Goal: Task Accomplishment & Management: Manage account settings

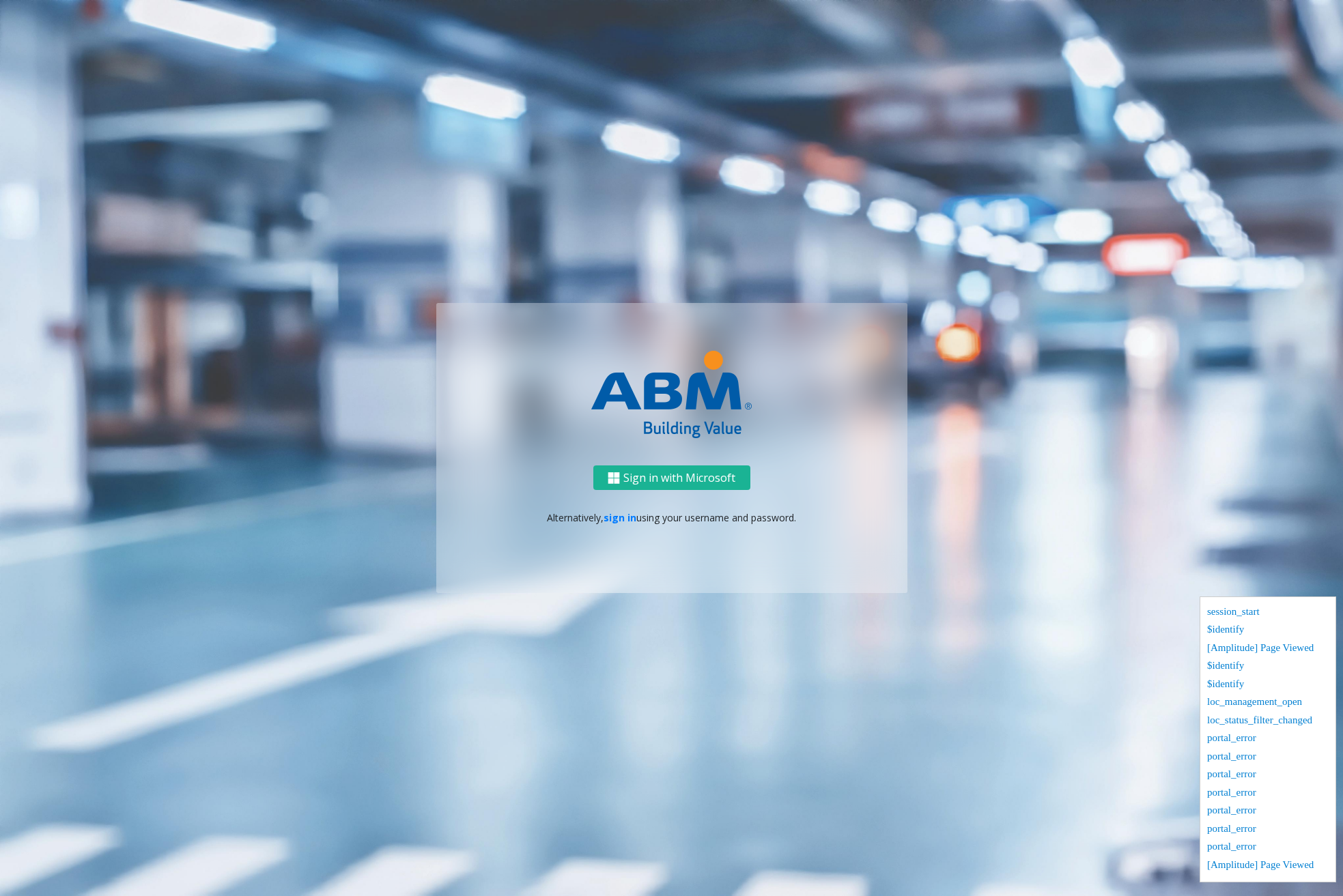
click at [630, 525] on p "Alternatively, sign in using your username and password." at bounding box center [672, 518] width 444 height 15
click at [630, 520] on link "sign in" at bounding box center [620, 518] width 33 height 13
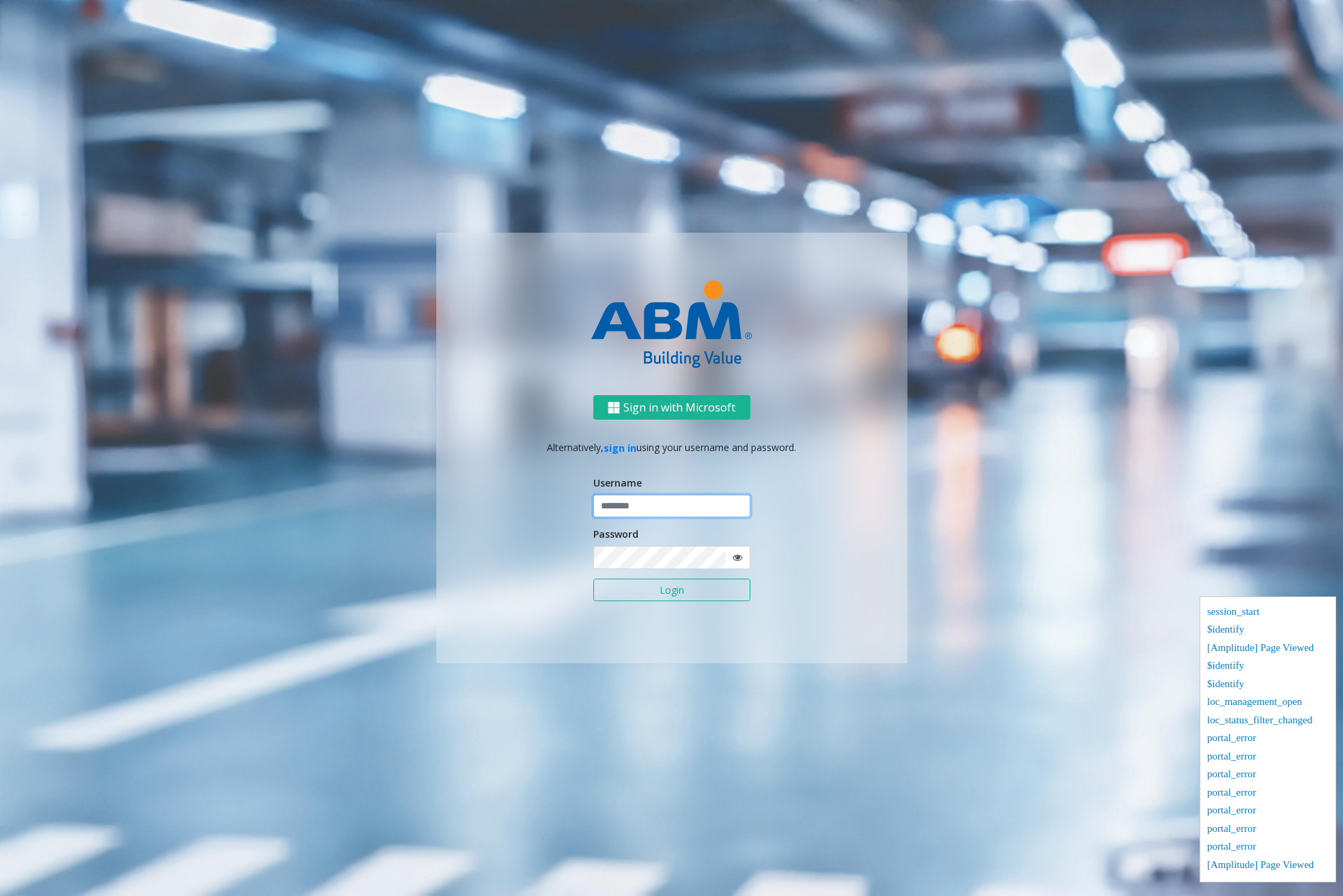
click at [647, 505] on input "text" at bounding box center [672, 506] width 157 height 23
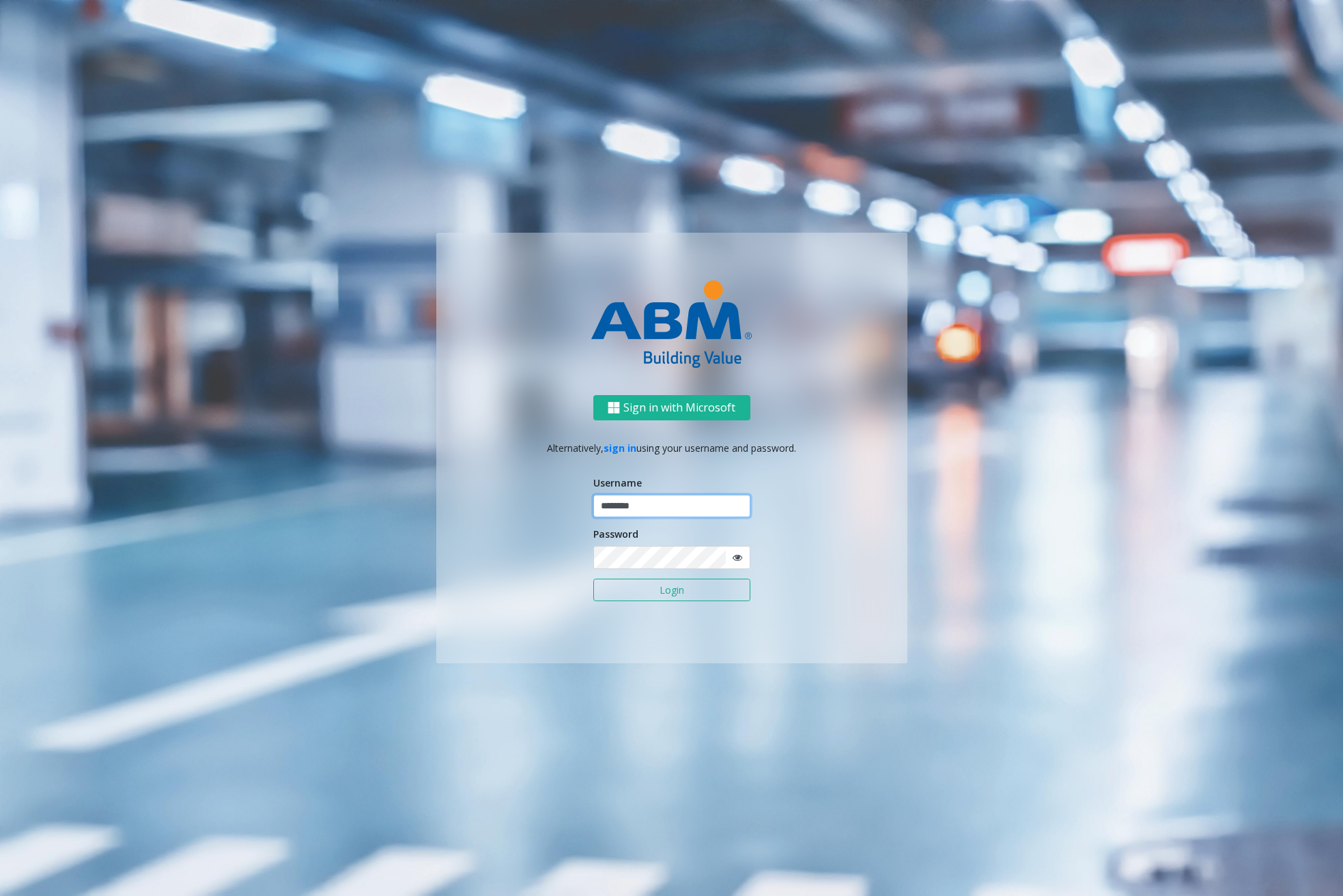
type input "********"
click at [686, 589] on button "Login" at bounding box center [672, 590] width 157 height 23
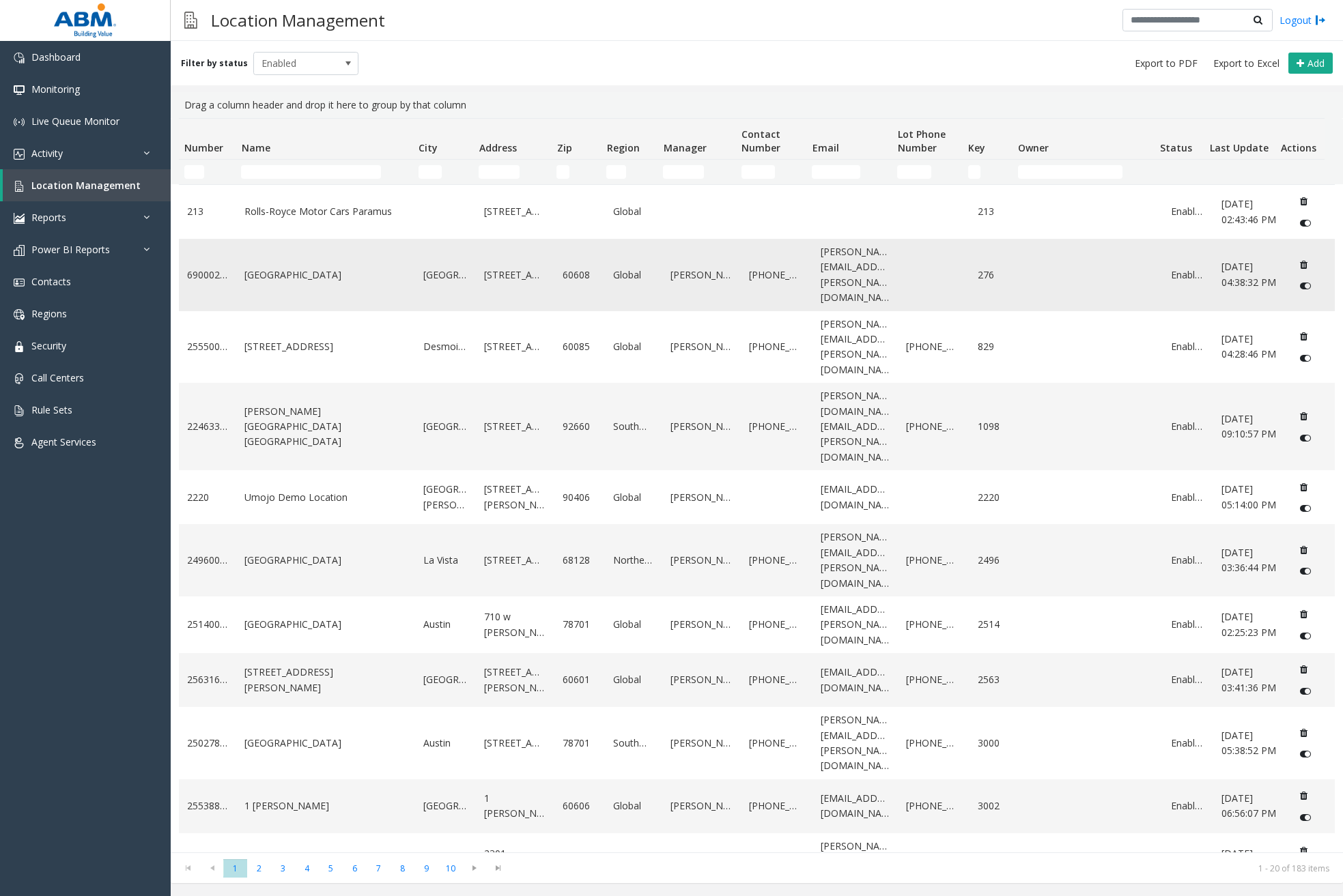
click at [329, 271] on link "[GEOGRAPHIC_DATA]" at bounding box center [325, 275] width 162 height 15
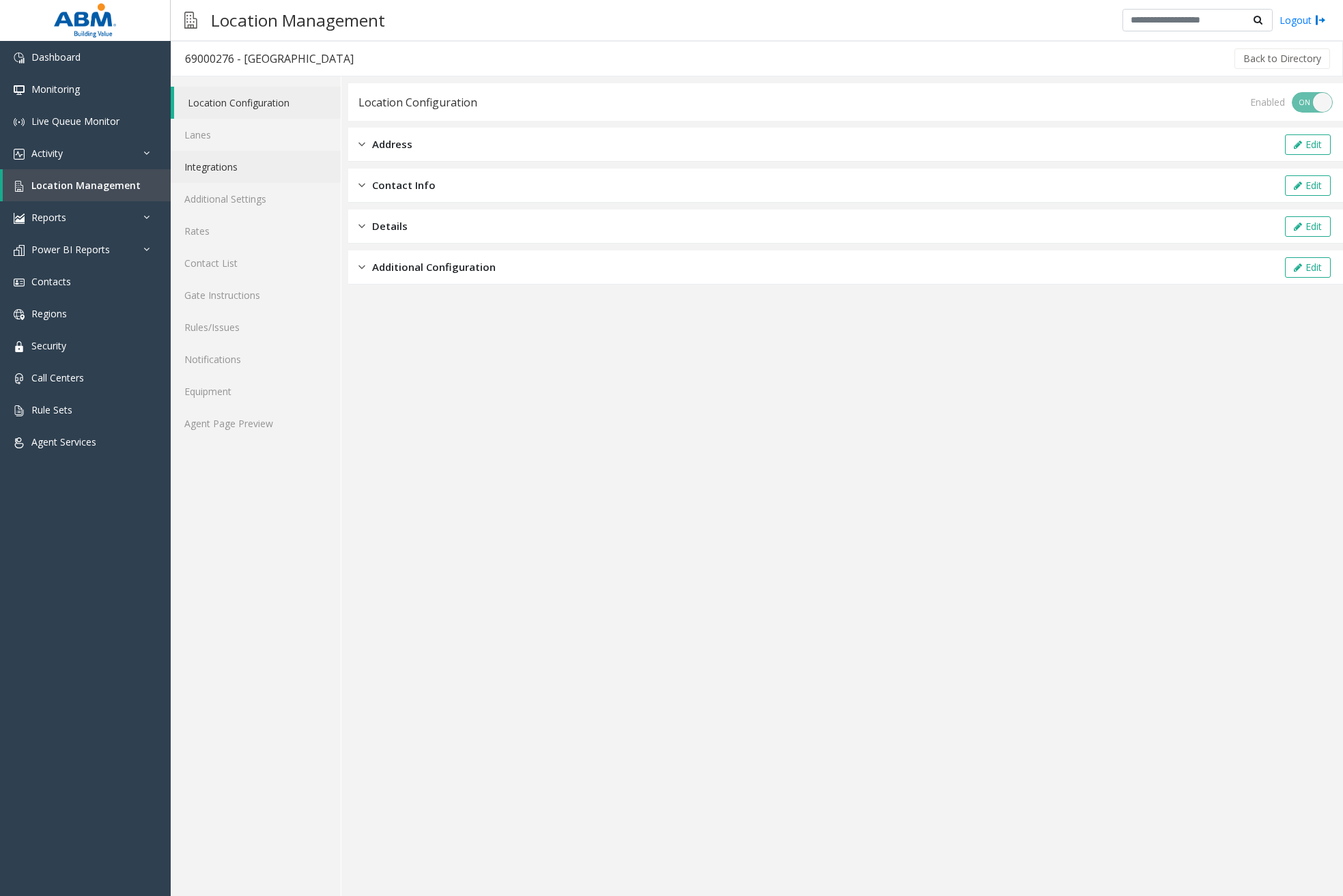
click at [268, 170] on link "Integrations" at bounding box center [255, 166] width 170 height 32
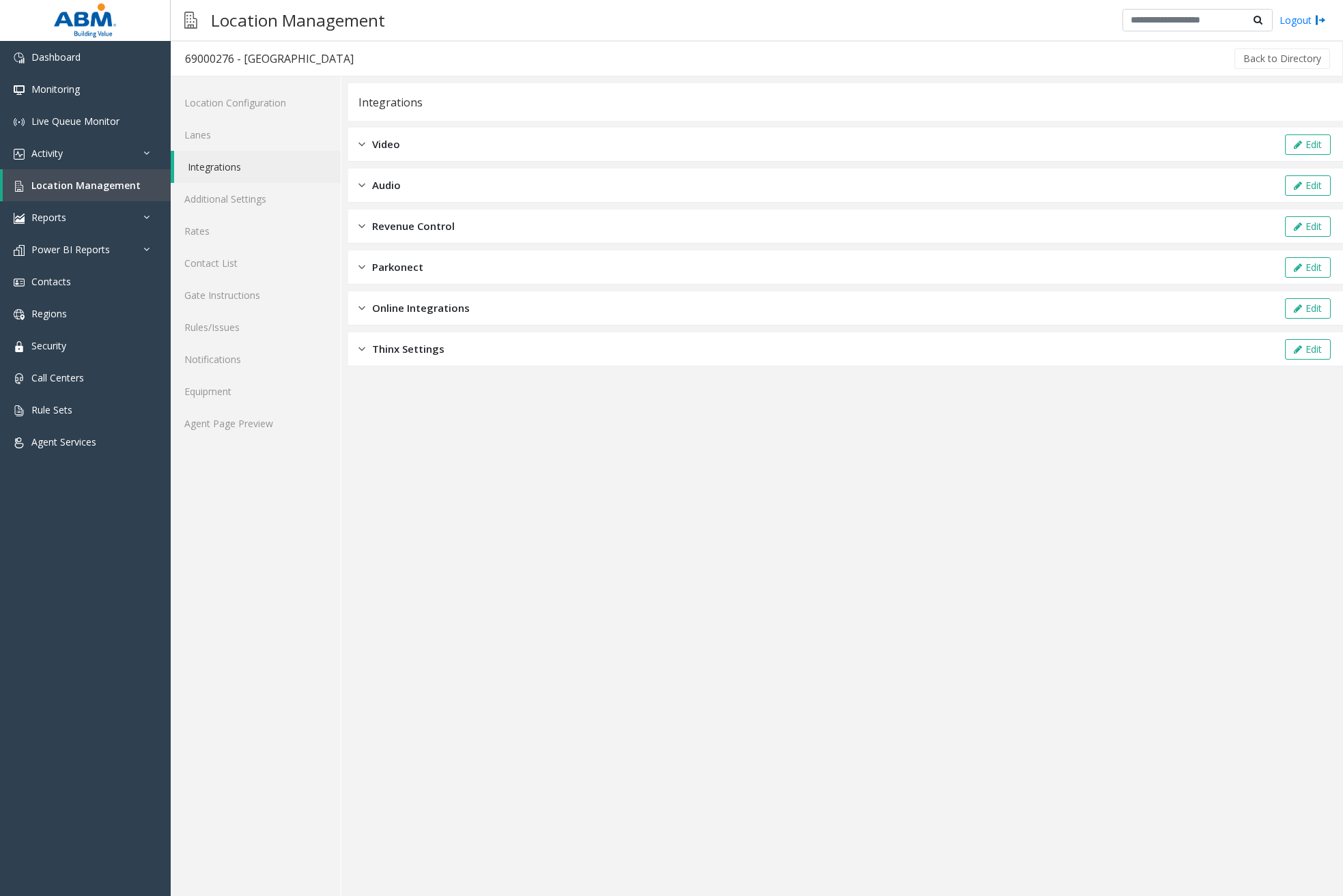
click at [476, 310] on div "Online Integrations Edit" at bounding box center [846, 308] width 995 height 34
